Goal: Check status: Check status

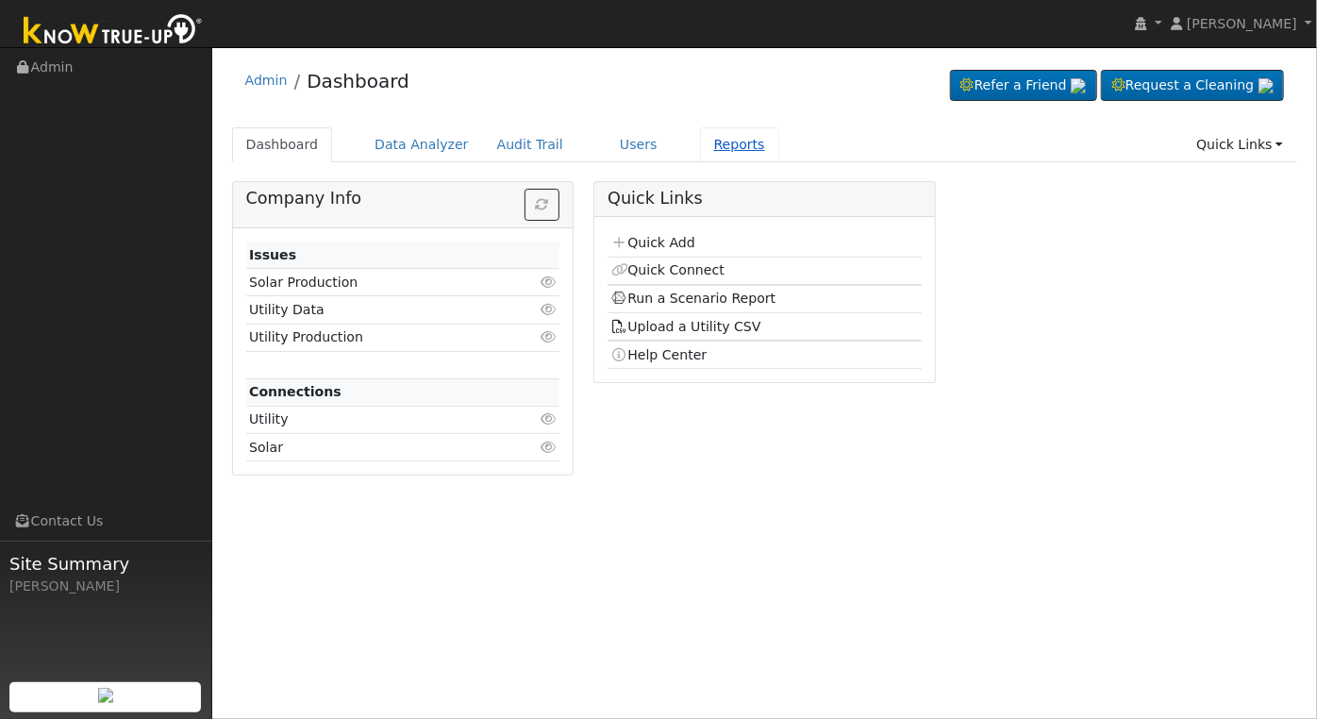
click at [709, 135] on link "Reports" at bounding box center [739, 144] width 79 height 35
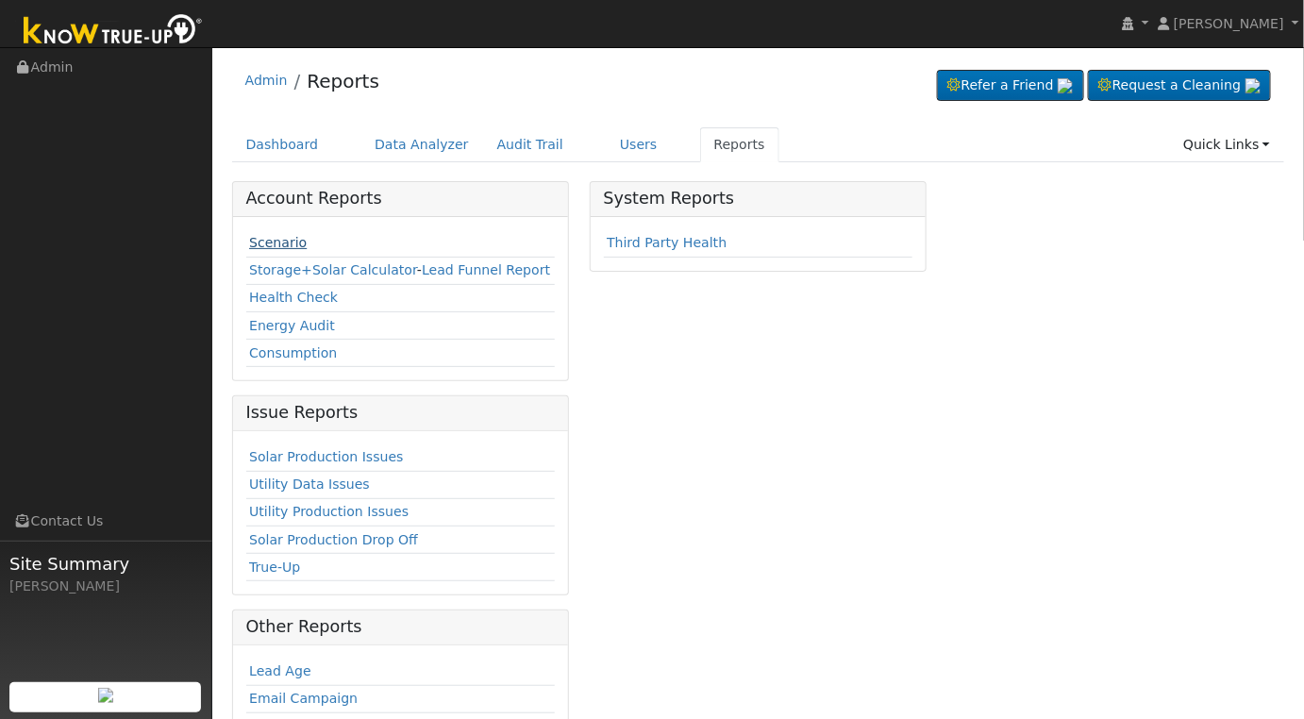
click at [272, 248] on link "Scenario" at bounding box center [278, 242] width 58 height 15
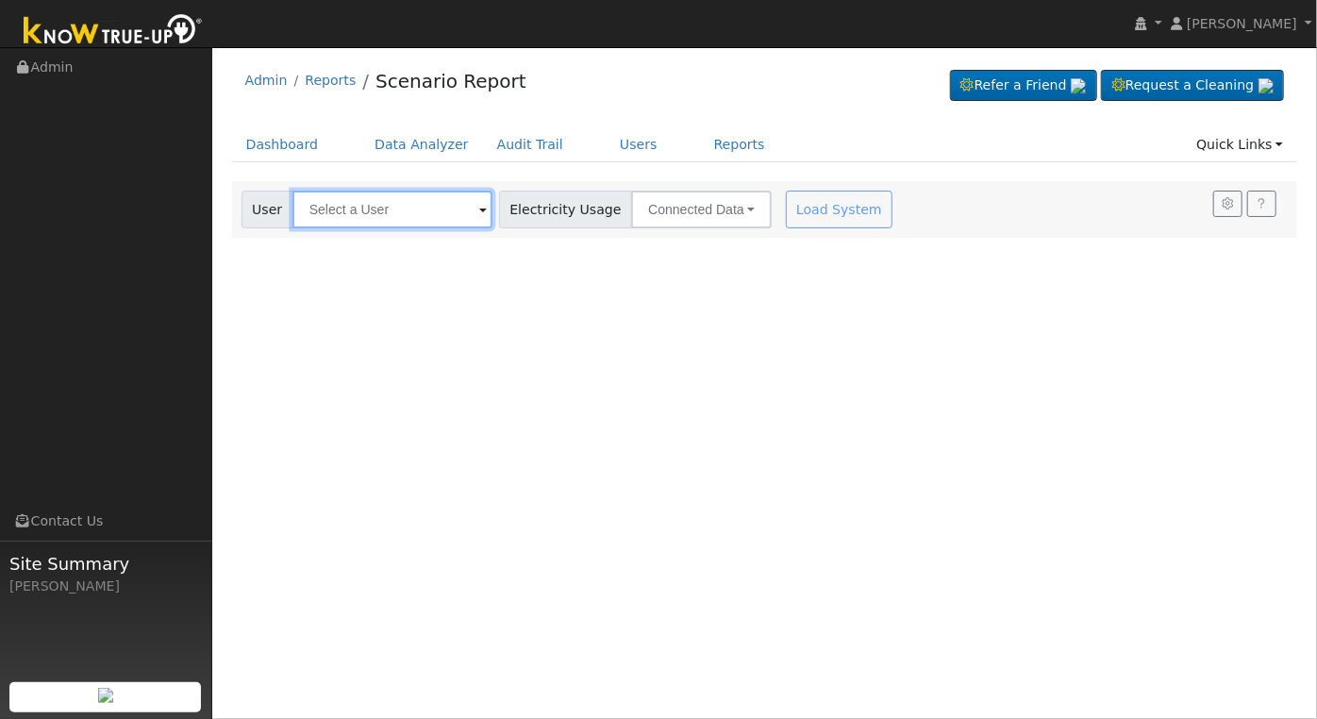
click at [376, 205] on input "text" at bounding box center [393, 210] width 200 height 38
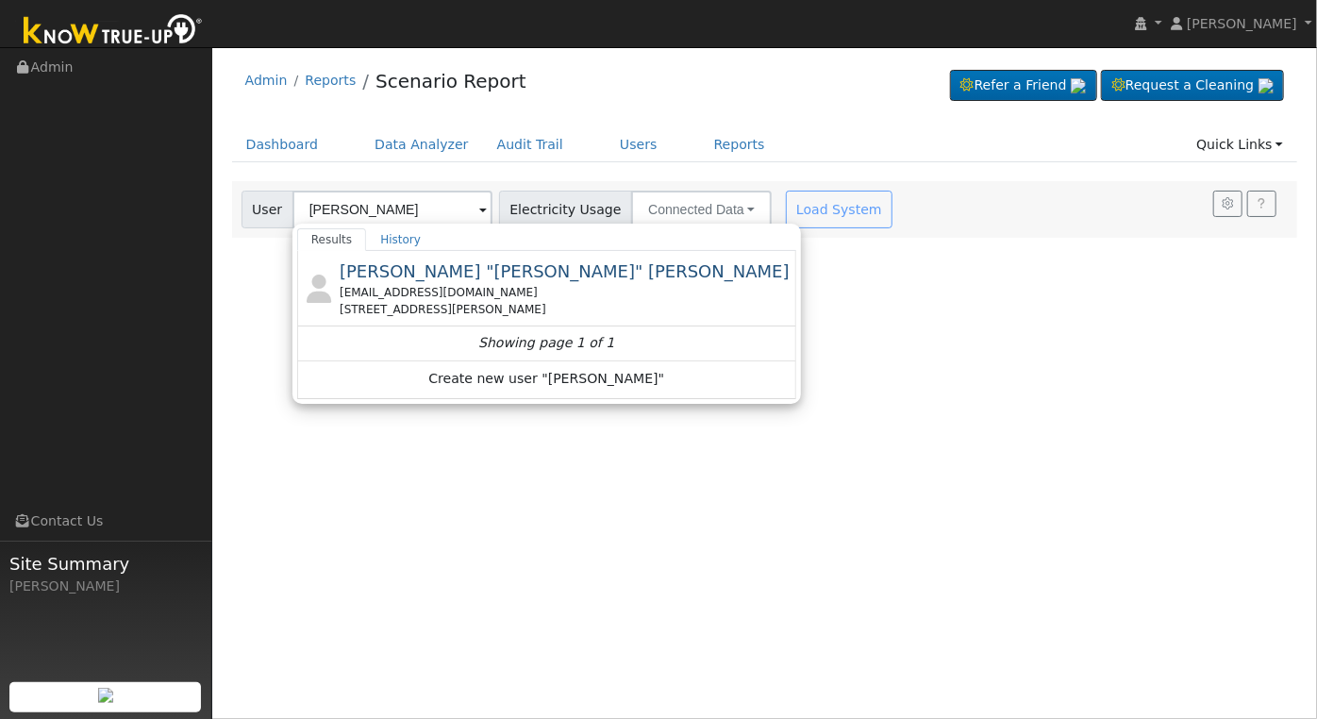
click at [411, 280] on span "Charlie "Jon" Witrado" at bounding box center [565, 271] width 450 height 20
type input "Charlie "Jon" Witrado"
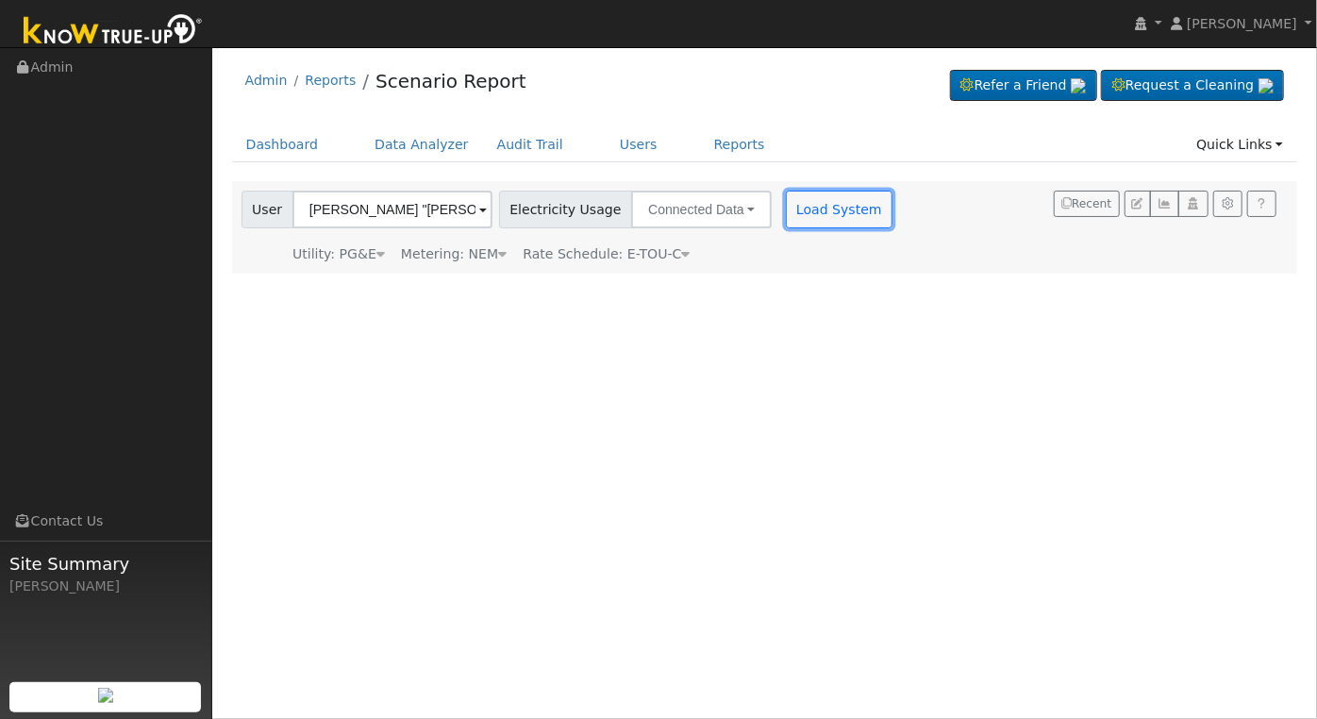
click at [810, 212] on button "Load System" at bounding box center [840, 210] width 108 height 38
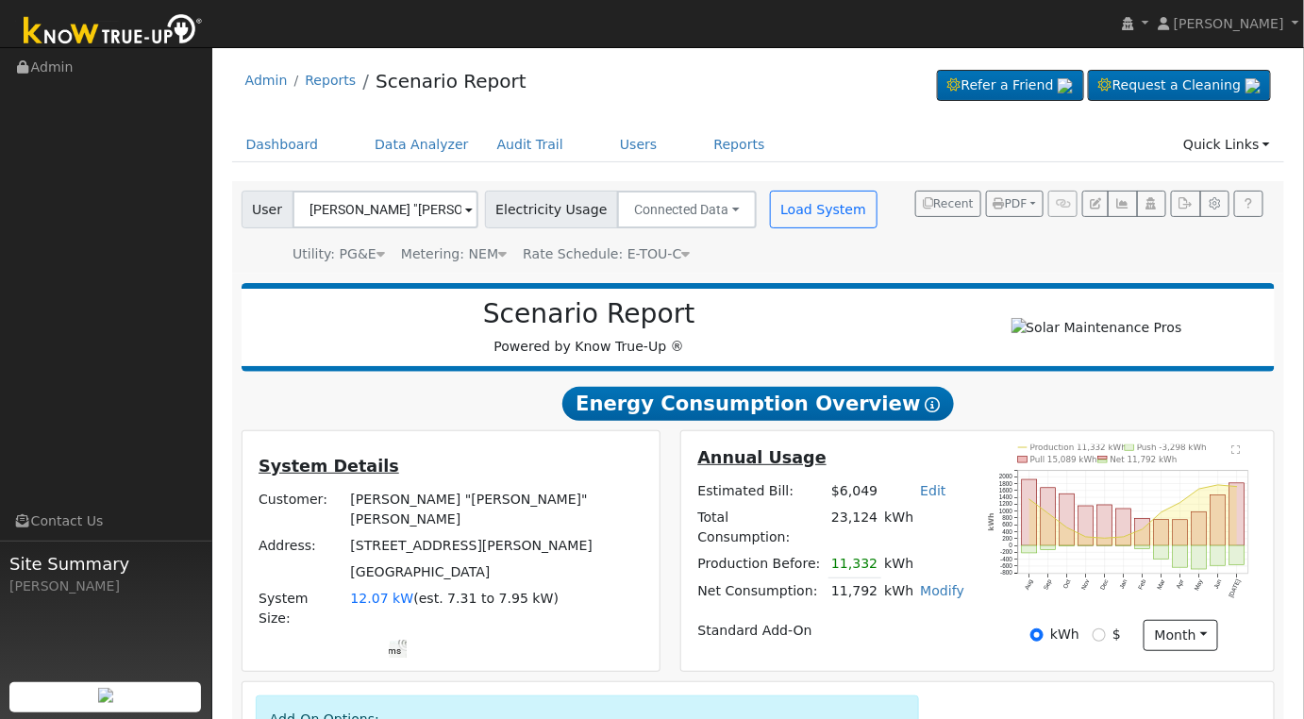
click at [407, 641] on div at bounding box center [398, 649] width 17 height 17
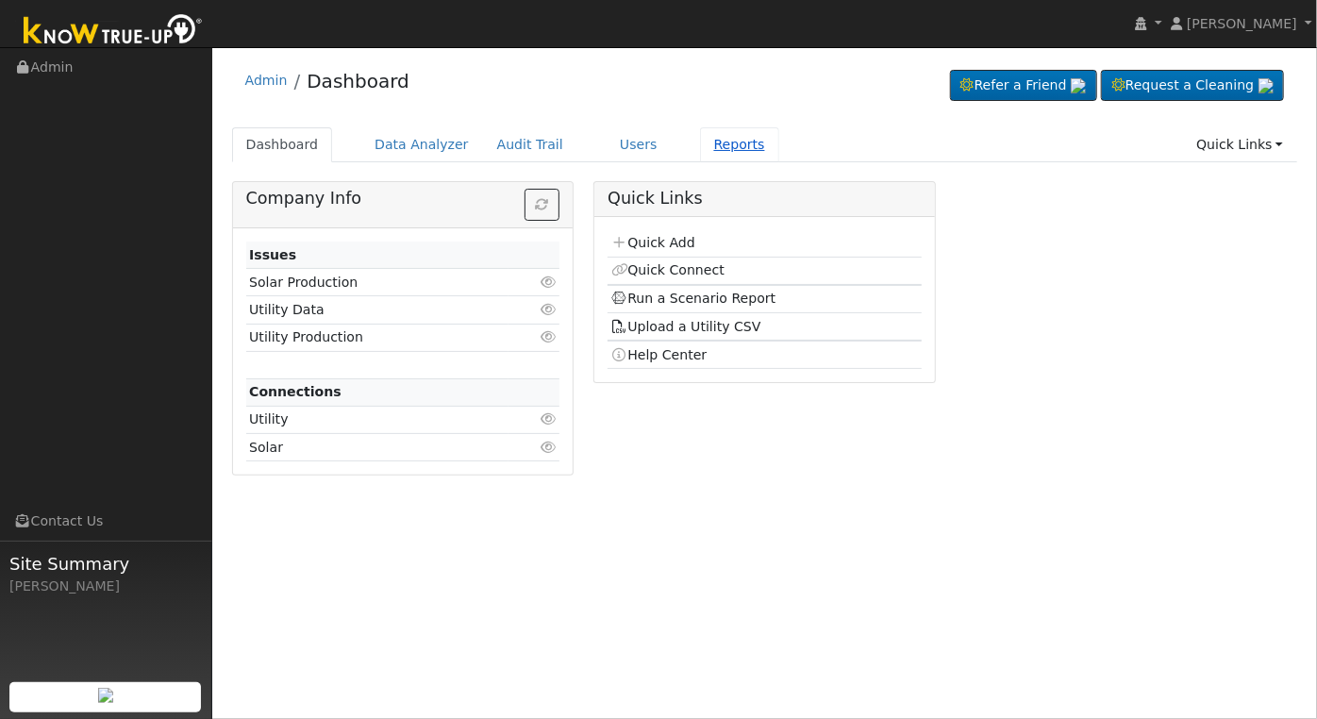
click at [704, 144] on link "Reports" at bounding box center [739, 144] width 79 height 35
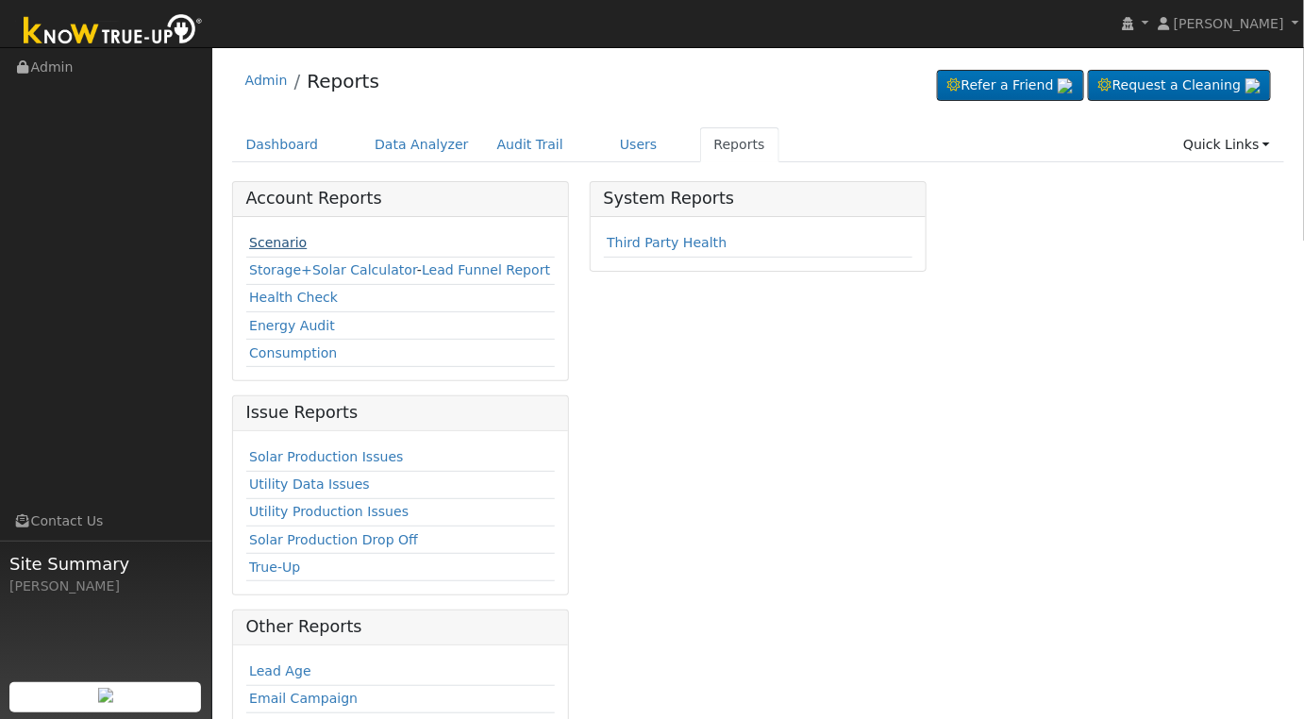
click at [284, 241] on link "Scenario" at bounding box center [278, 242] width 58 height 15
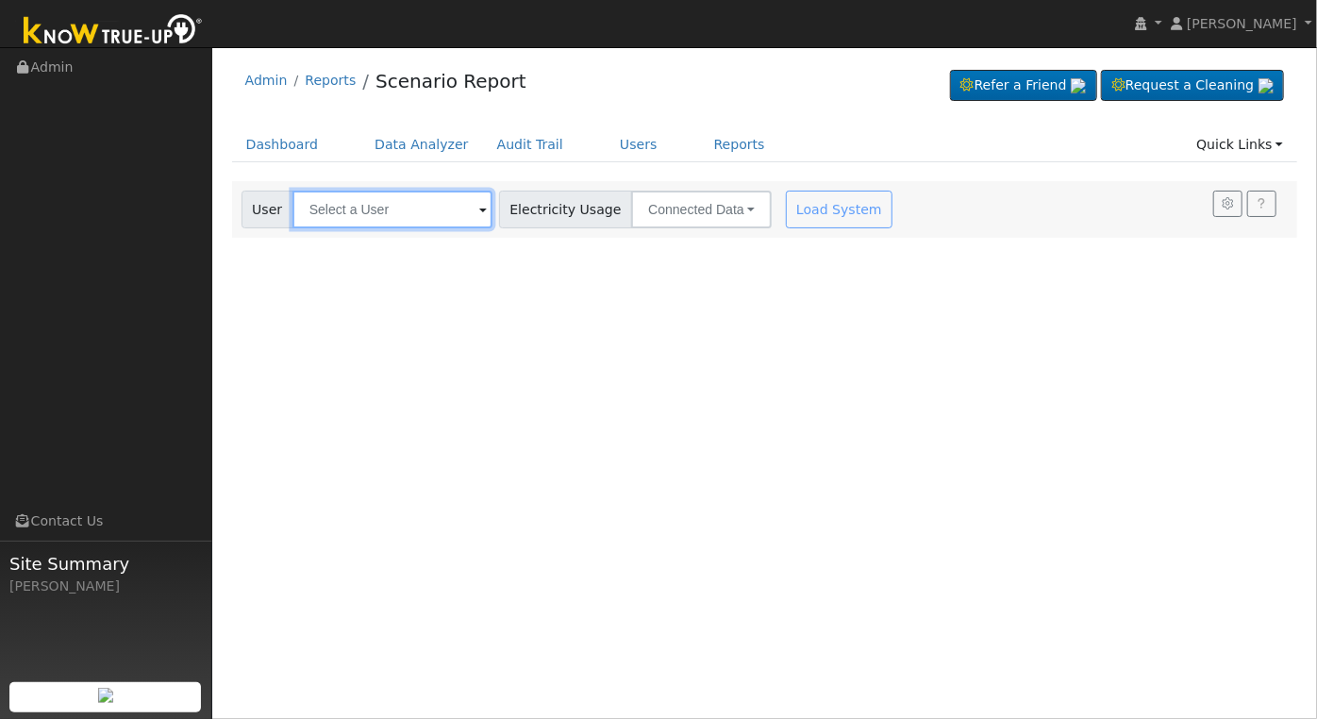
click at [415, 210] on input "text" at bounding box center [393, 210] width 200 height 38
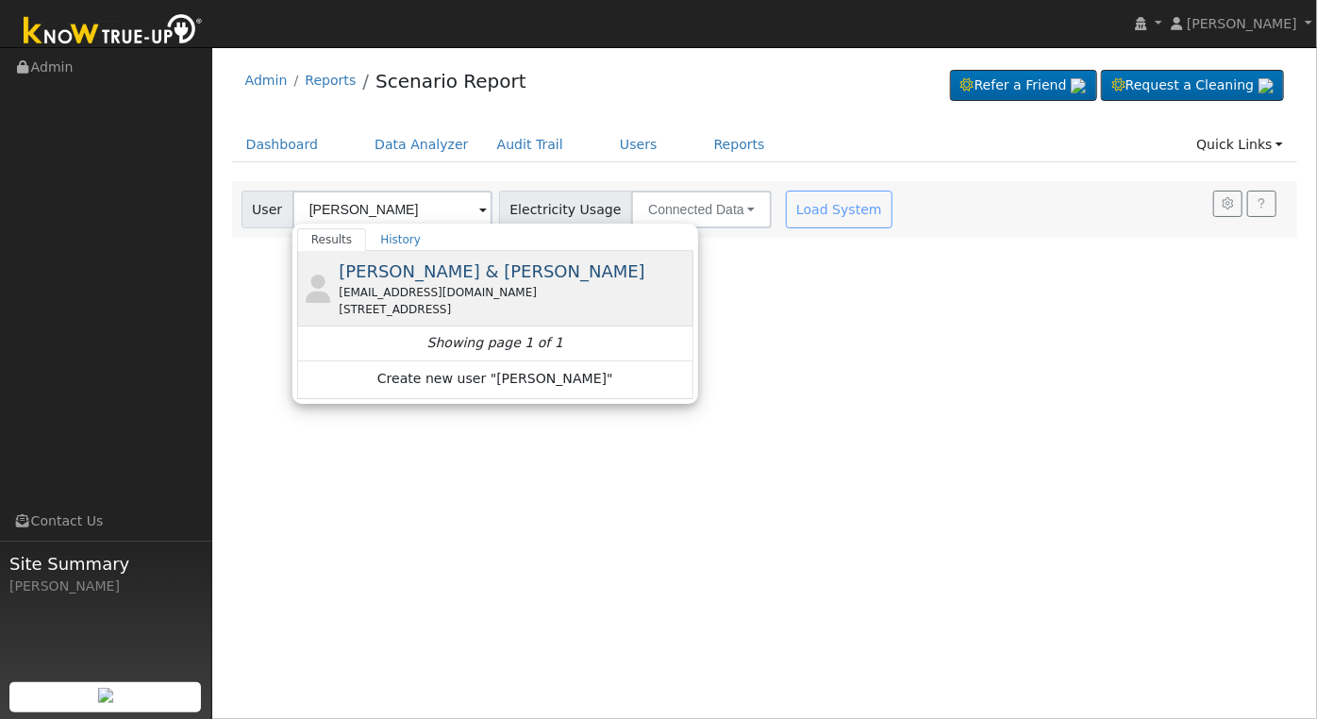
click at [505, 261] on span "[PERSON_NAME] & [PERSON_NAME]" at bounding box center [492, 271] width 307 height 20
type input "[PERSON_NAME] & [PERSON_NAME]"
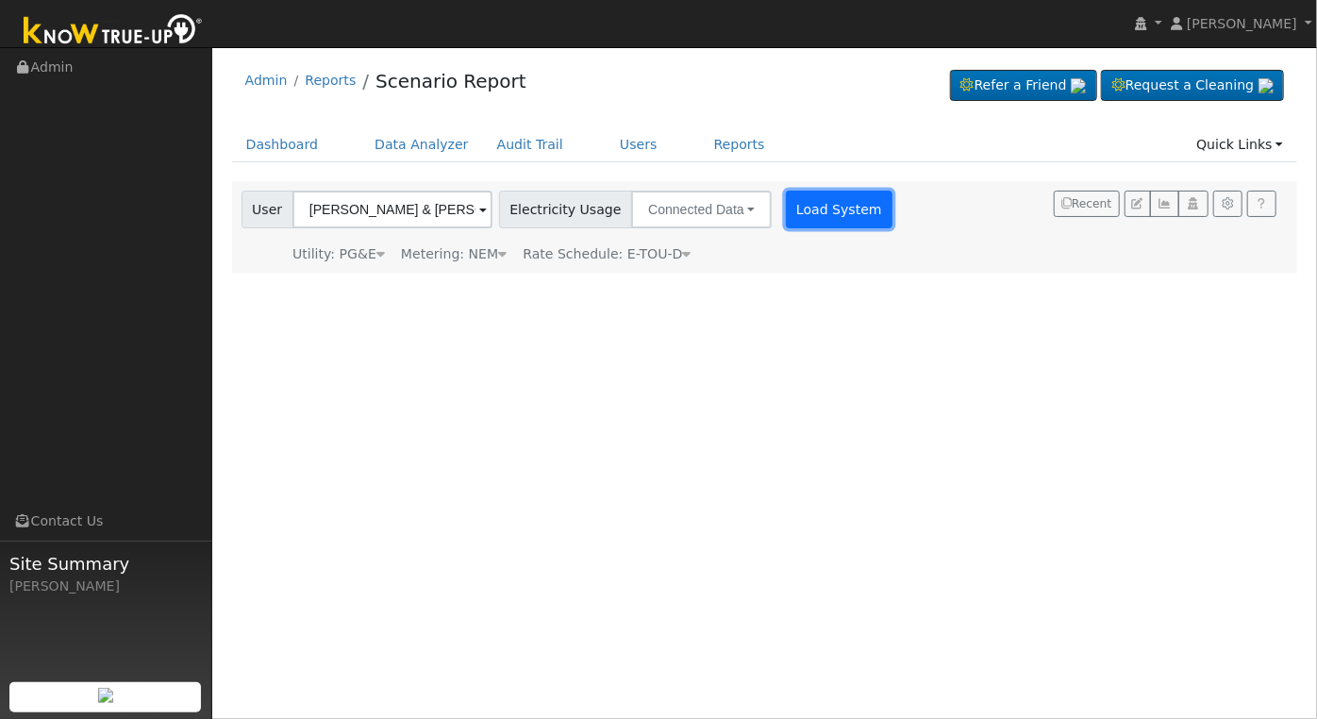
click at [806, 210] on button "Load System" at bounding box center [840, 210] width 108 height 38
